Goal: Use online tool/utility: Utilize a website feature to perform a specific function

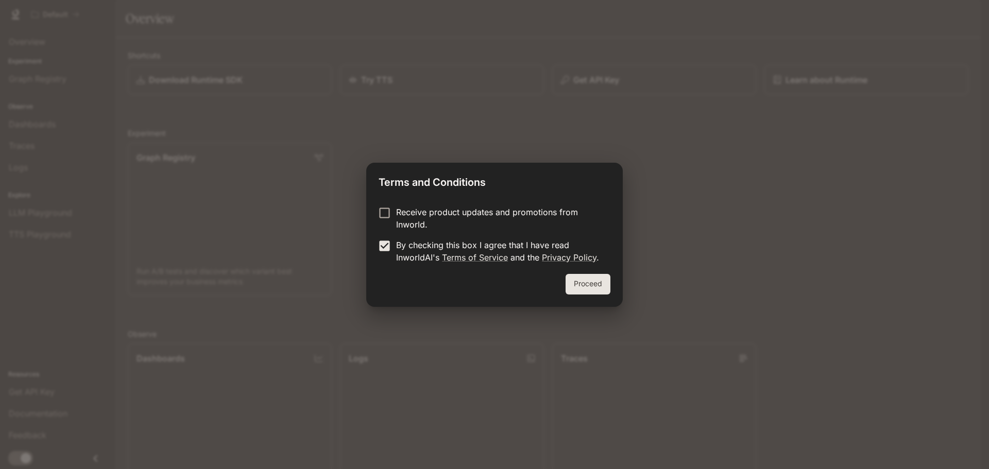
click at [592, 290] on button "Proceed" at bounding box center [588, 284] width 45 height 21
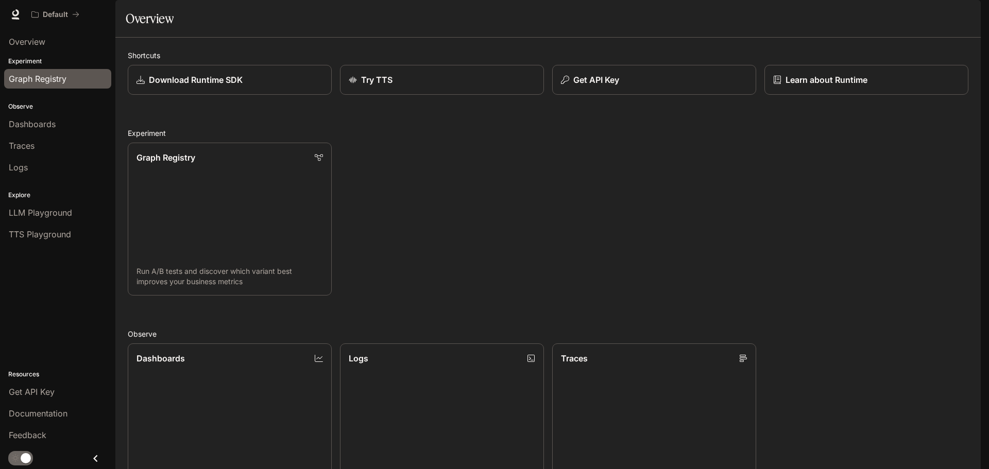
click at [45, 83] on span "Graph Registry" at bounding box center [38, 79] width 58 height 12
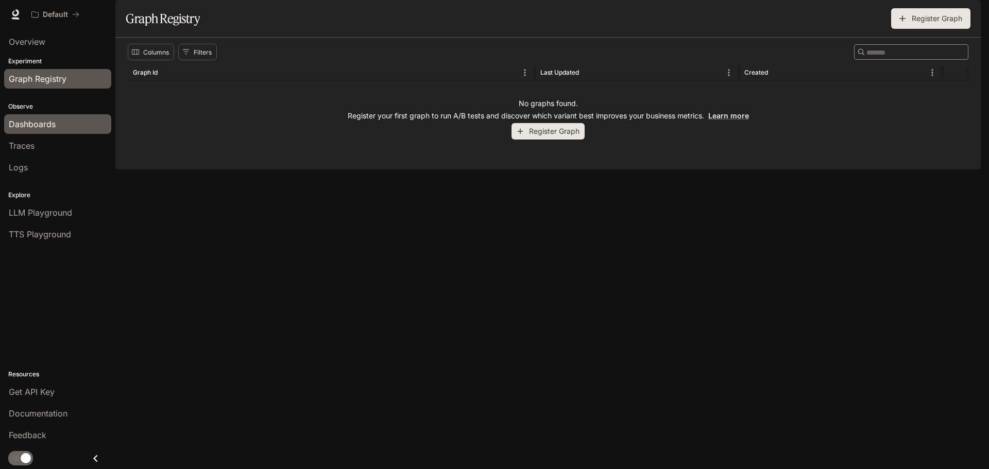
click at [43, 117] on link "Dashboards" at bounding box center [57, 124] width 107 height 20
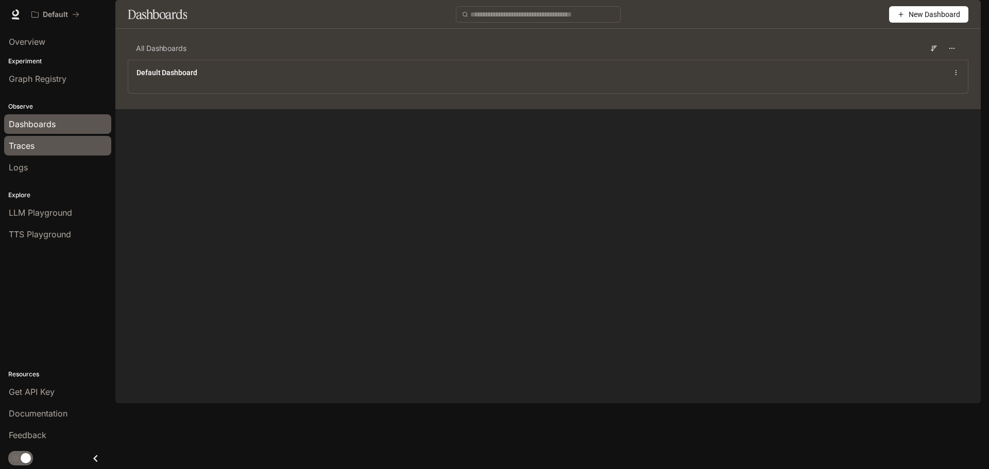
click at [62, 151] on div "Traces" at bounding box center [58, 146] width 98 height 12
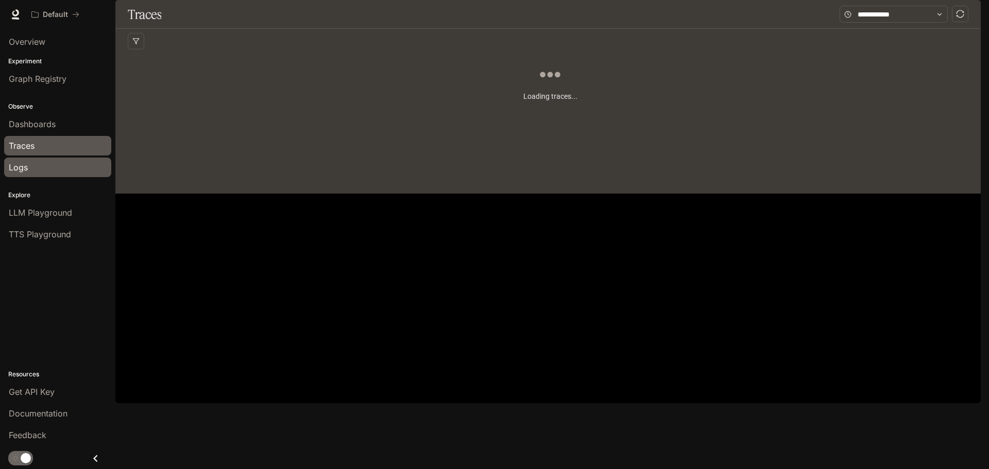
click at [36, 168] on div "Logs" at bounding box center [58, 167] width 98 height 12
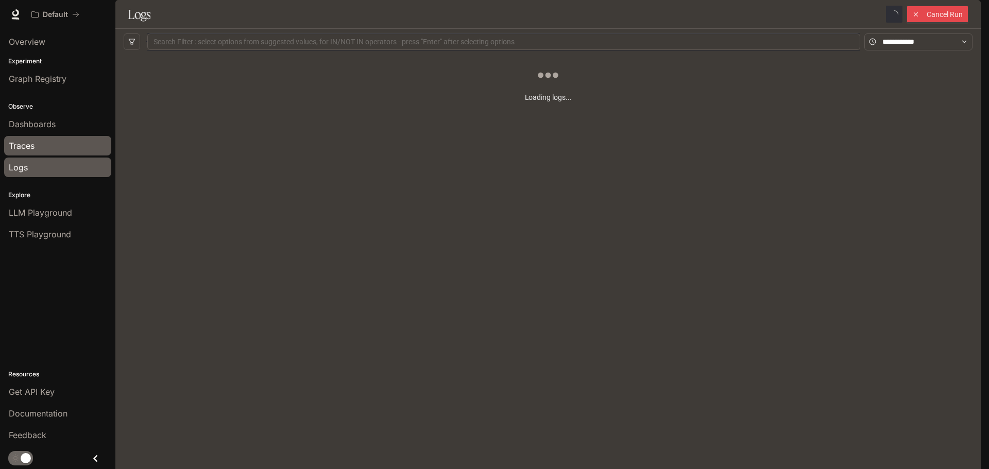
click at [40, 143] on div "Traces" at bounding box center [58, 146] width 98 height 12
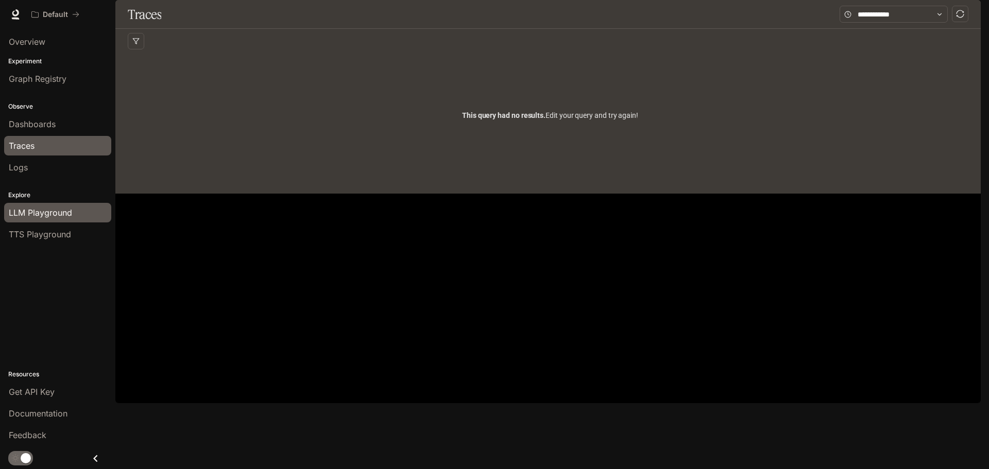
click at [62, 213] on span "LLM Playground" at bounding box center [40, 213] width 63 height 12
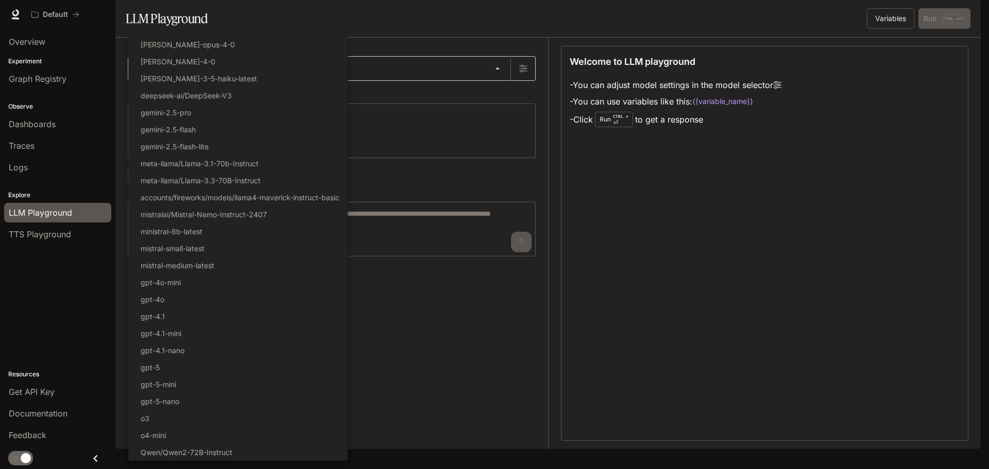
click at [201, 94] on body "Skip to main content Default Documentation Documentation Portal Overview Experi…" at bounding box center [494, 234] width 989 height 469
click at [196, 130] on p "gemini-2.5-flash" at bounding box center [168, 129] width 55 height 11
type input "**********"
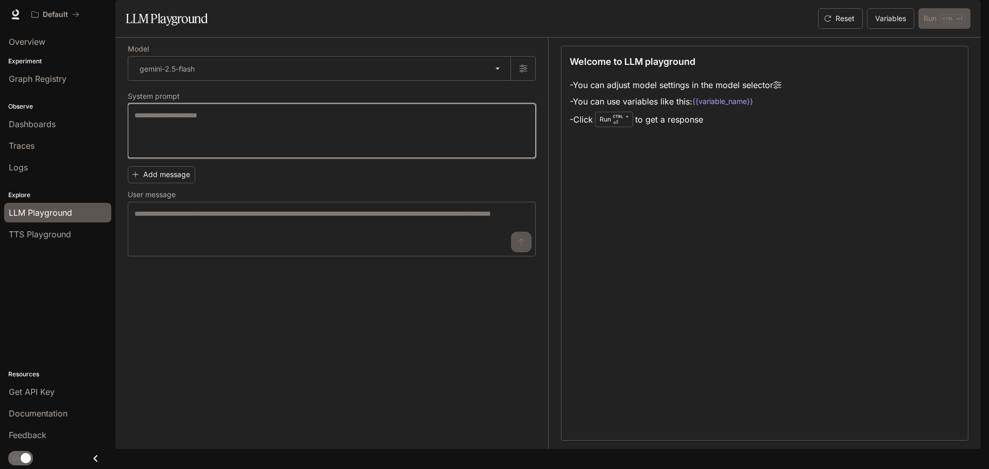
click at [218, 151] on textarea at bounding box center [331, 130] width 395 height 41
type textarea "*"
type textarea "**********"
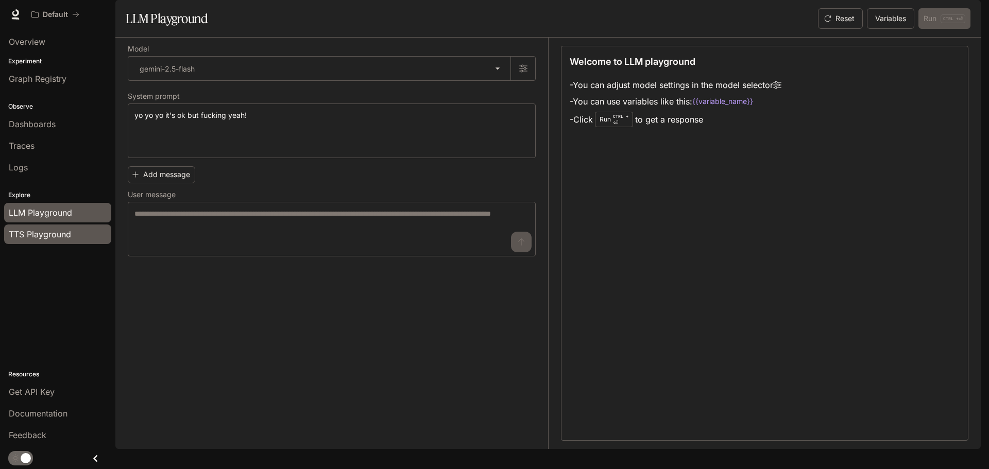
click at [44, 232] on span "TTS Playground" at bounding box center [40, 234] width 62 height 12
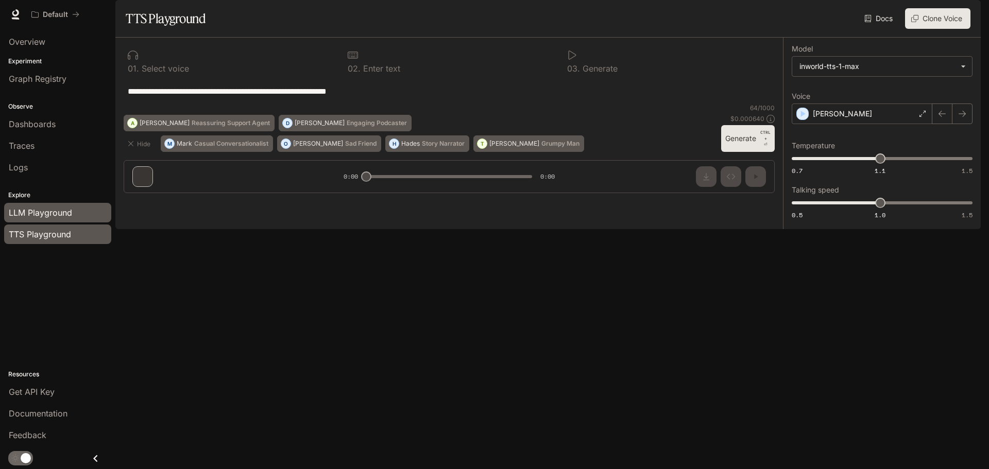
click at [48, 217] on span "LLM Playground" at bounding box center [40, 213] width 63 height 12
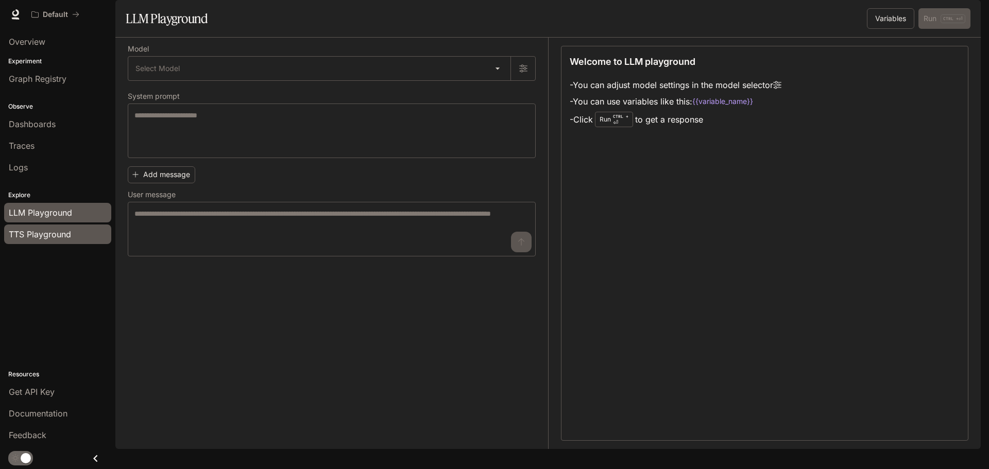
click at [45, 238] on span "TTS Playground" at bounding box center [40, 234] width 62 height 12
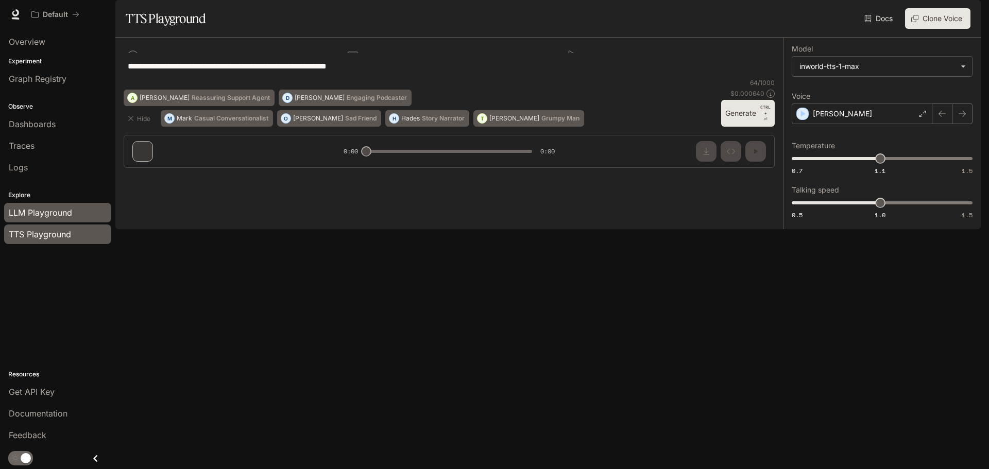
click at [44, 218] on span "LLM Playground" at bounding box center [40, 213] width 63 height 12
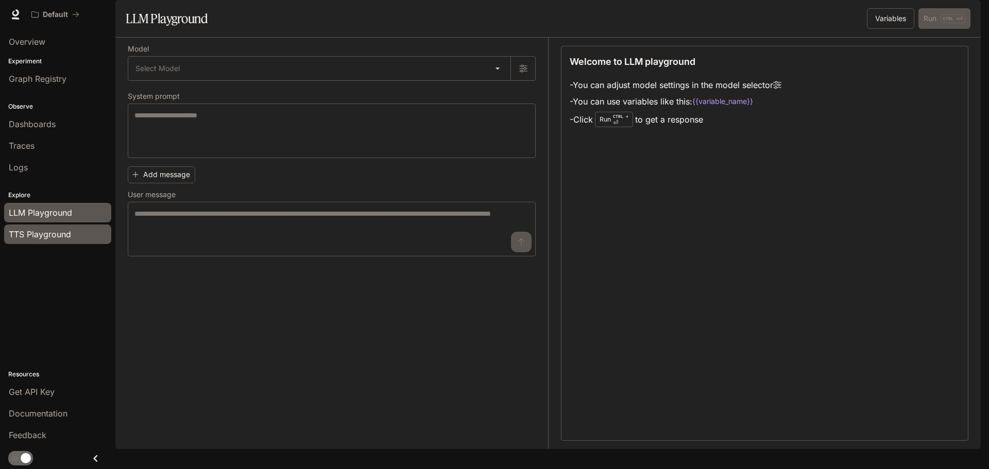
click at [47, 242] on link "TTS Playground" at bounding box center [57, 235] width 107 height 20
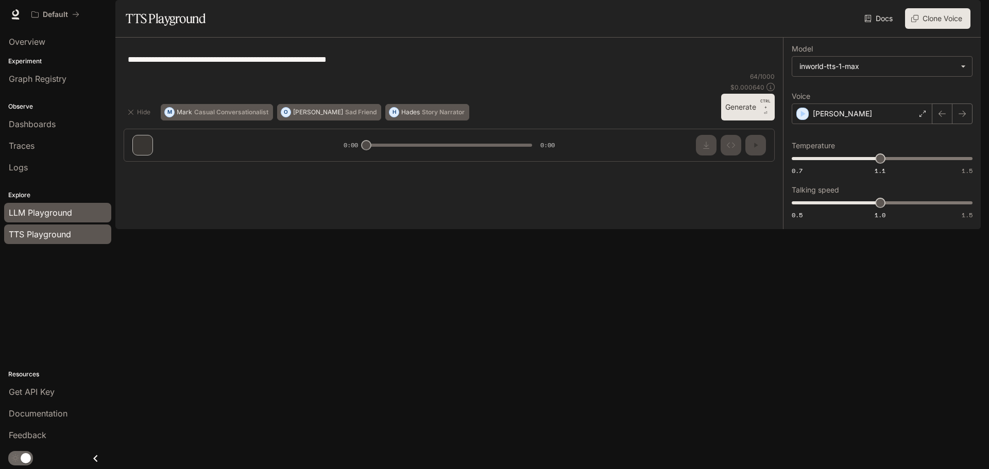
click at [48, 217] on span "LLM Playground" at bounding box center [40, 213] width 63 height 12
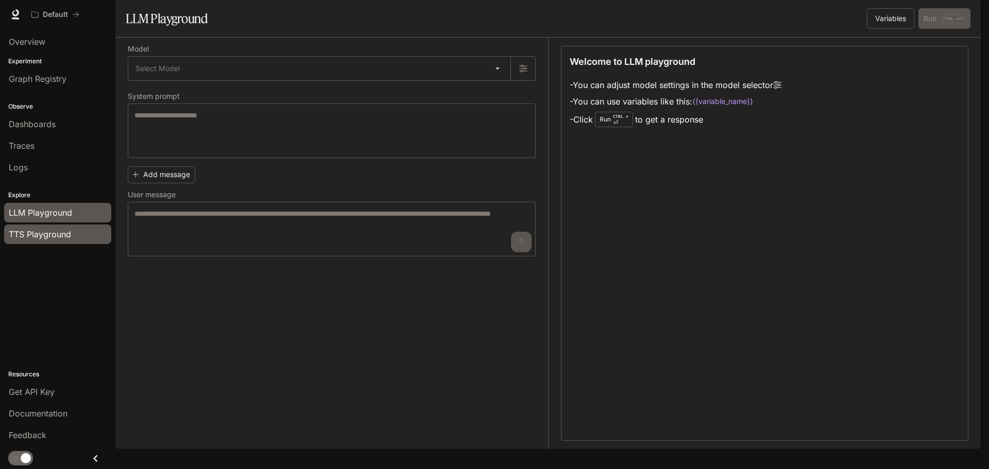
click at [47, 234] on span "TTS Playground" at bounding box center [40, 234] width 62 height 12
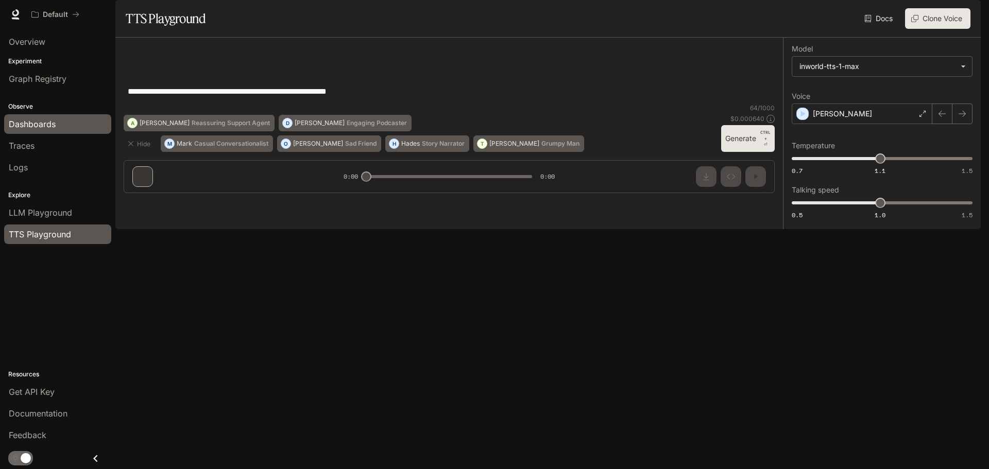
click at [43, 125] on span "Dashboards" at bounding box center [32, 124] width 47 height 12
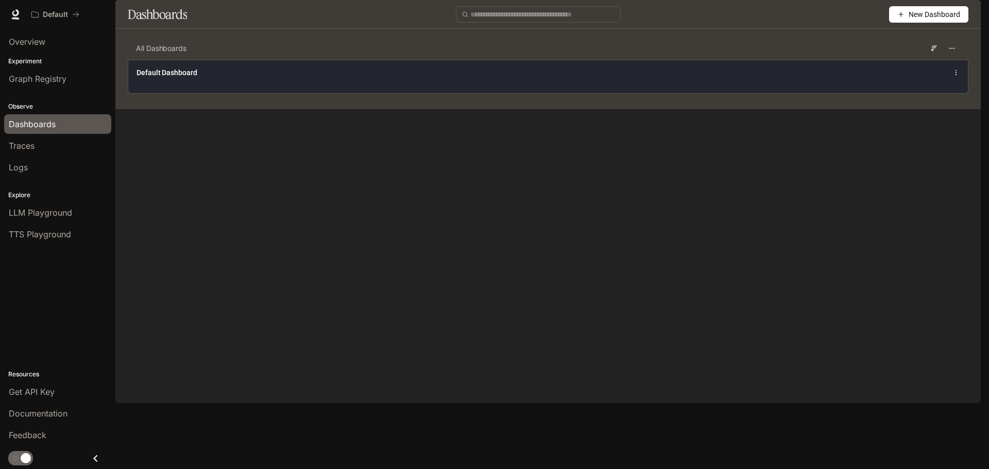
click at [189, 78] on span "Default Dashboard" at bounding box center [167, 72] width 61 height 10
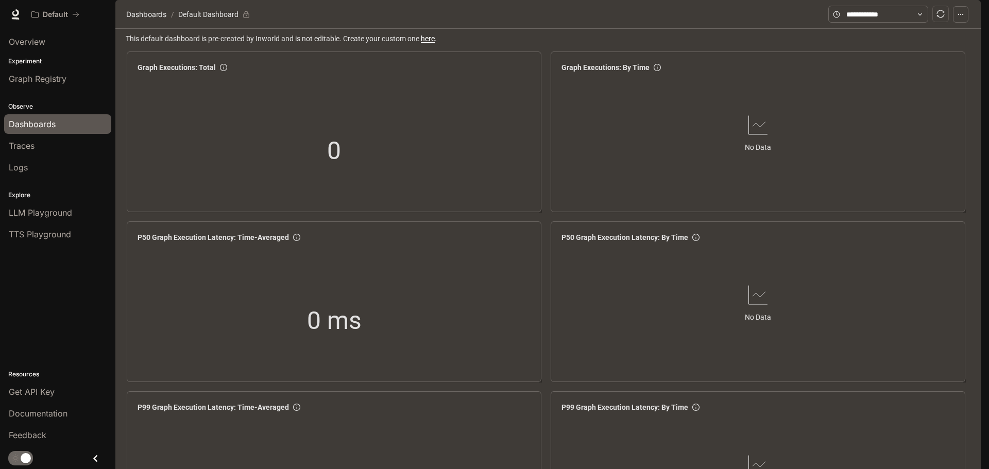
scroll to position [824, 0]
